Goal: Task Accomplishment & Management: Manage account settings

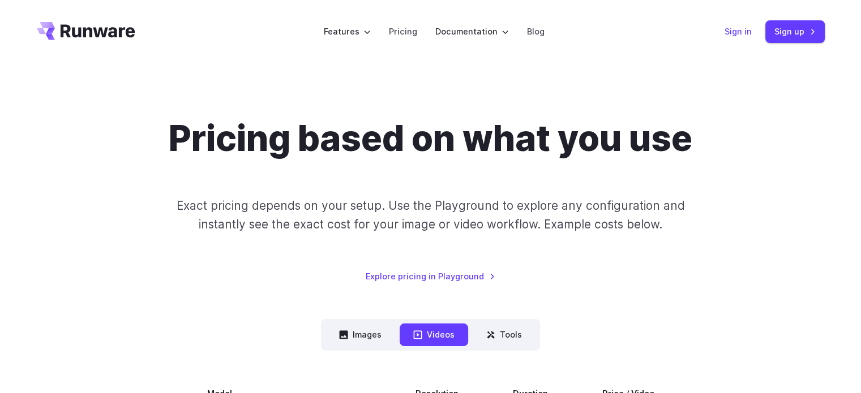
click at [738, 30] on link "Sign in" at bounding box center [737, 31] width 27 height 13
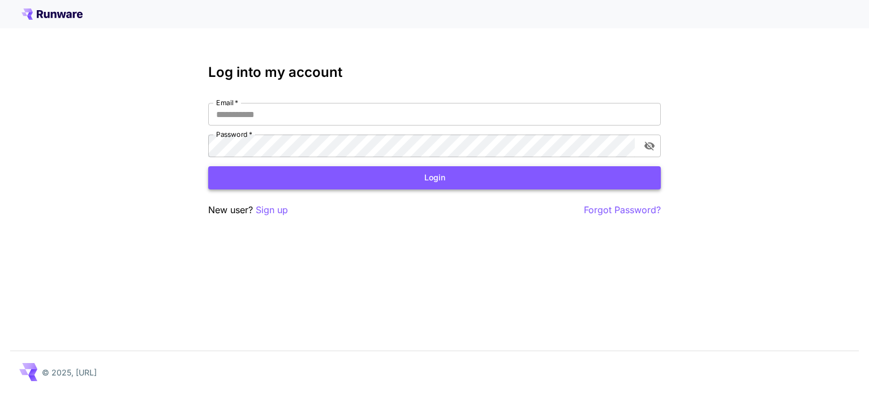
type input "**********"
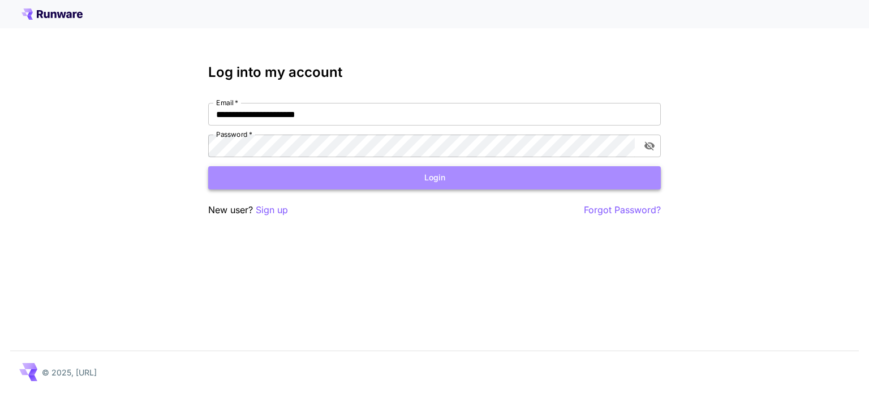
click at [443, 177] on button "Login" at bounding box center [434, 177] width 453 height 23
